Goal: Task Accomplishment & Management: Manage account settings

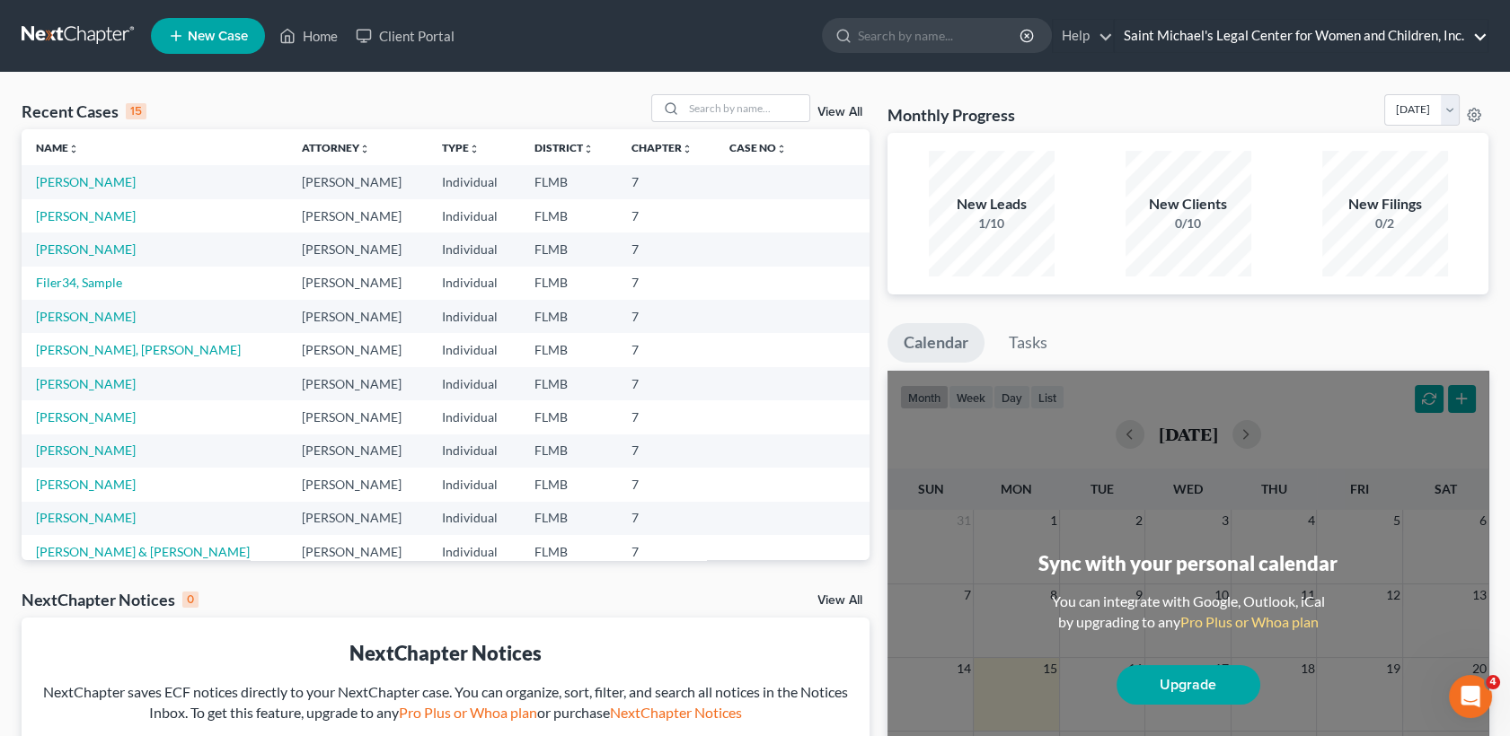
click at [1485, 28] on link "Saint Michael's Legal Center for Women and Children, Inc." at bounding box center [1300, 36] width 373 height 32
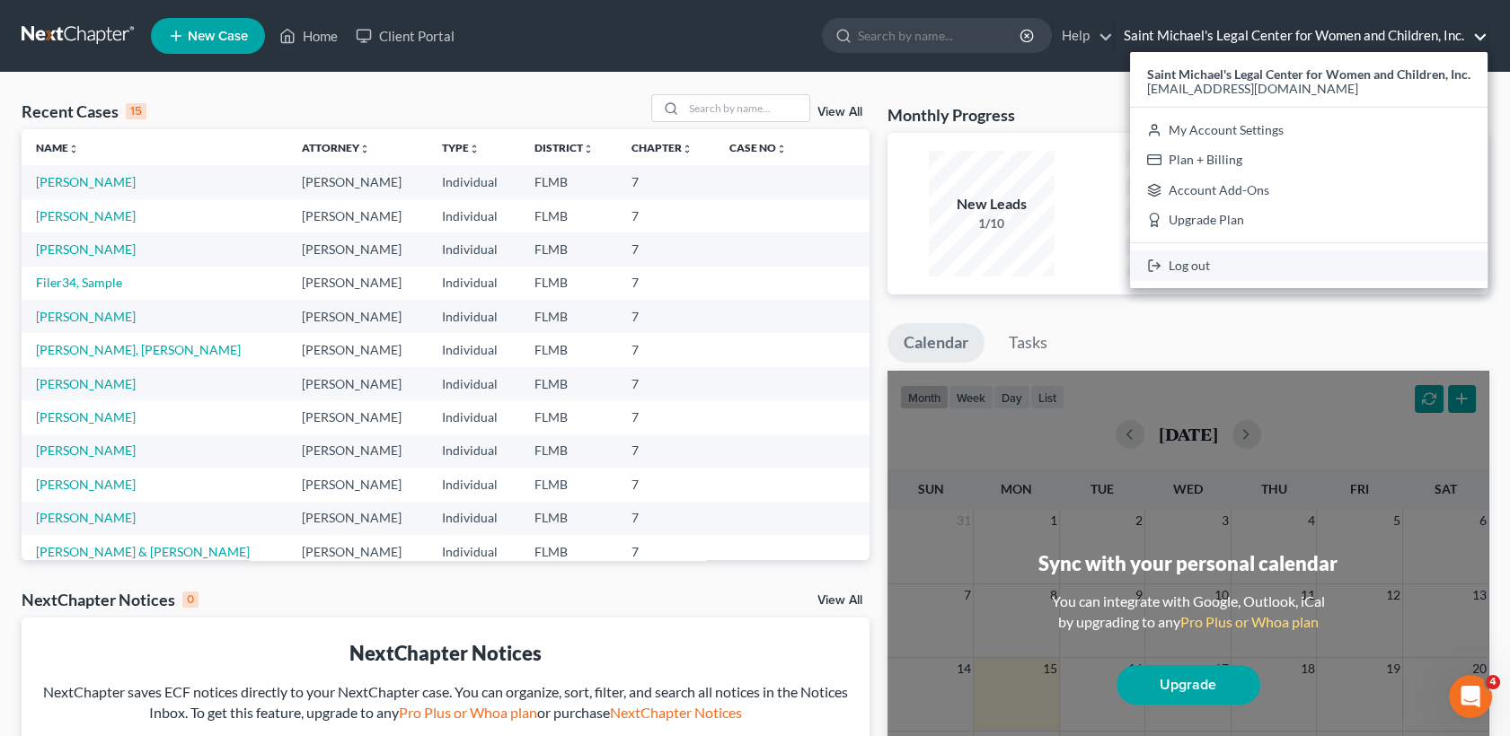
click at [1325, 267] on link "Log out" at bounding box center [1308, 266] width 357 height 31
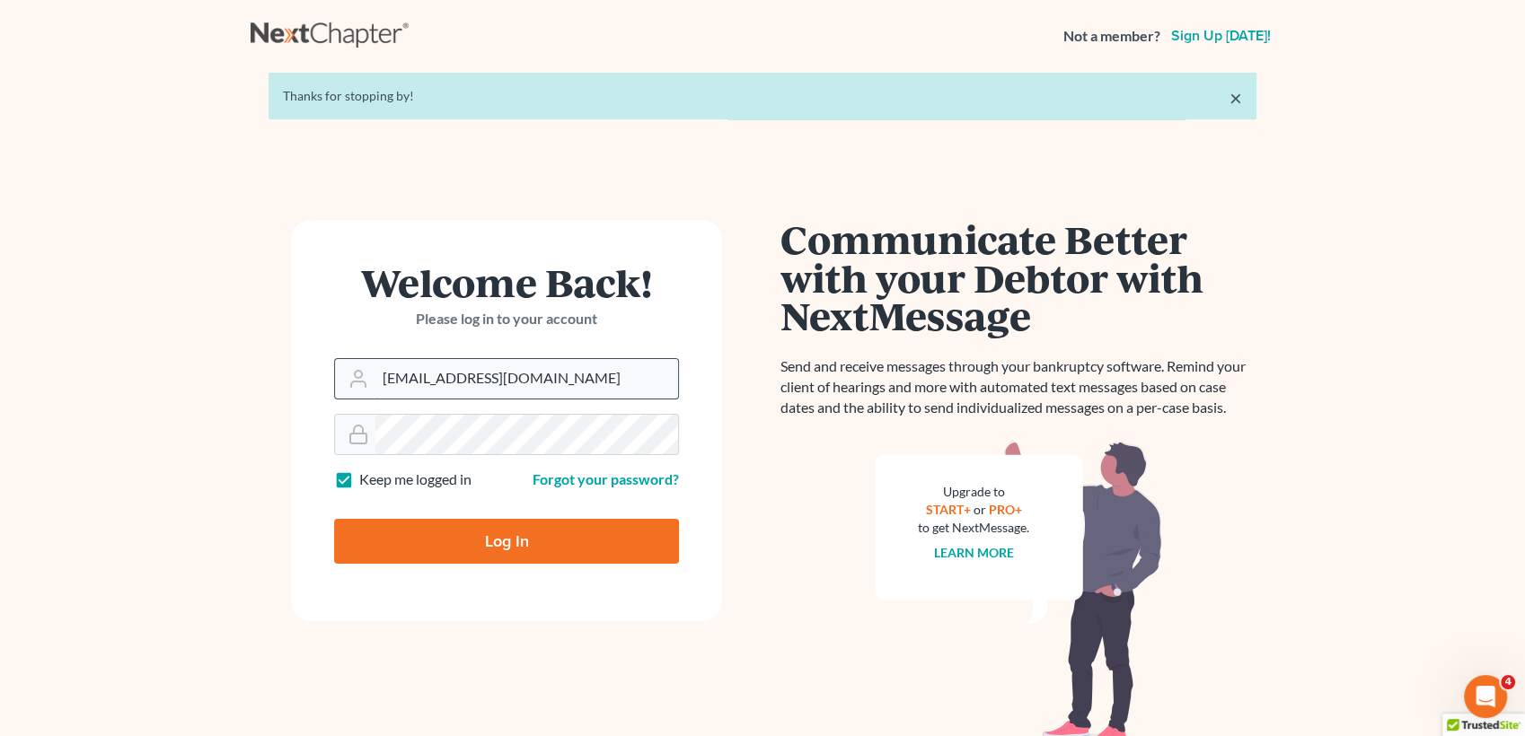
click at [596, 367] on input "[EMAIL_ADDRESS][DOMAIN_NAME]" at bounding box center [526, 379] width 303 height 40
type input "[PERSON_NAME][EMAIL_ADDRESS][DOMAIN_NAME]"
click at [539, 548] on input "Log In" at bounding box center [506, 541] width 345 height 45
type input "Thinking..."
